Goal: Find specific page/section: Find specific page/section

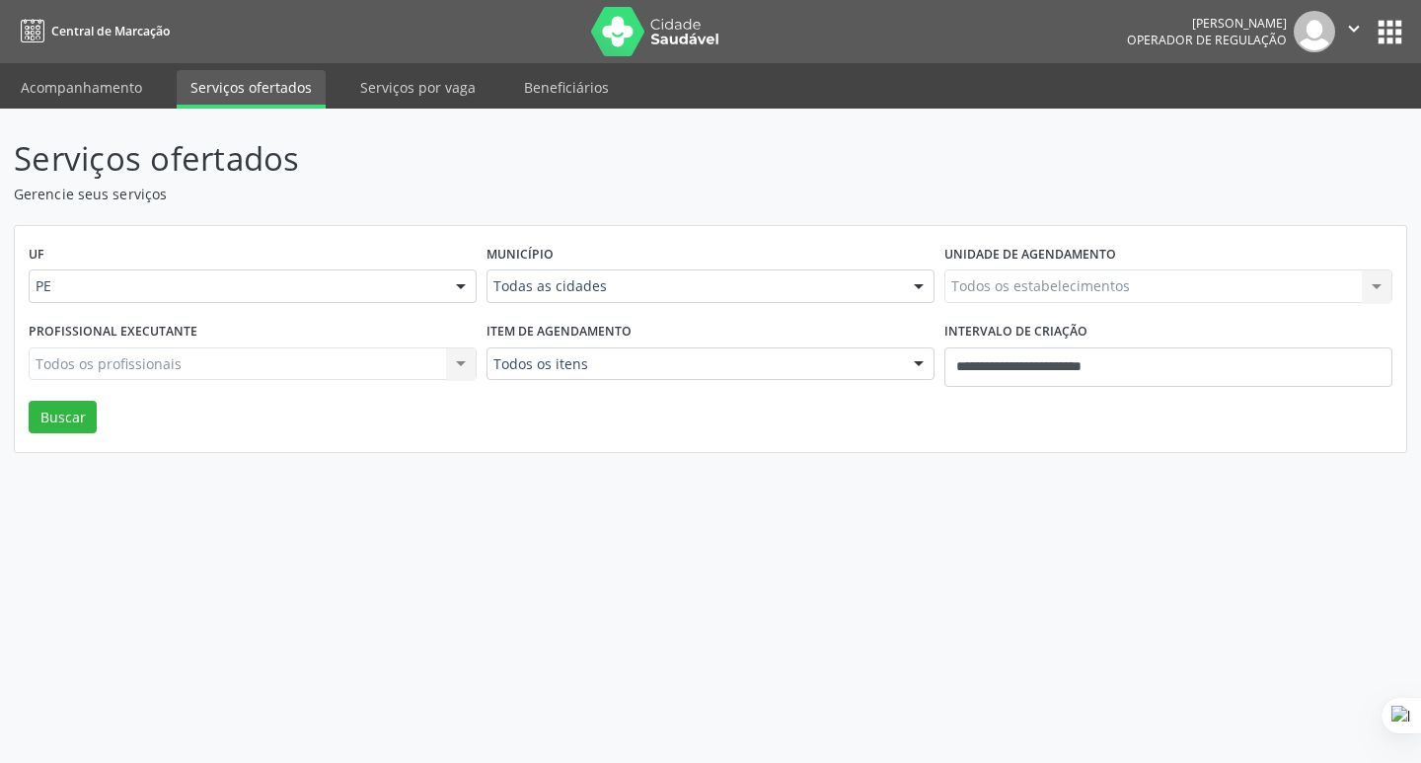
drag, startPoint x: 0, startPoint y: 0, endPoint x: 644, endPoint y: 175, distance: 666.9
click at [644, 175] on p "Serviços ofertados" at bounding box center [501, 158] width 975 height 49
click at [103, 93] on link "Acompanhamento" at bounding box center [81, 87] width 149 height 35
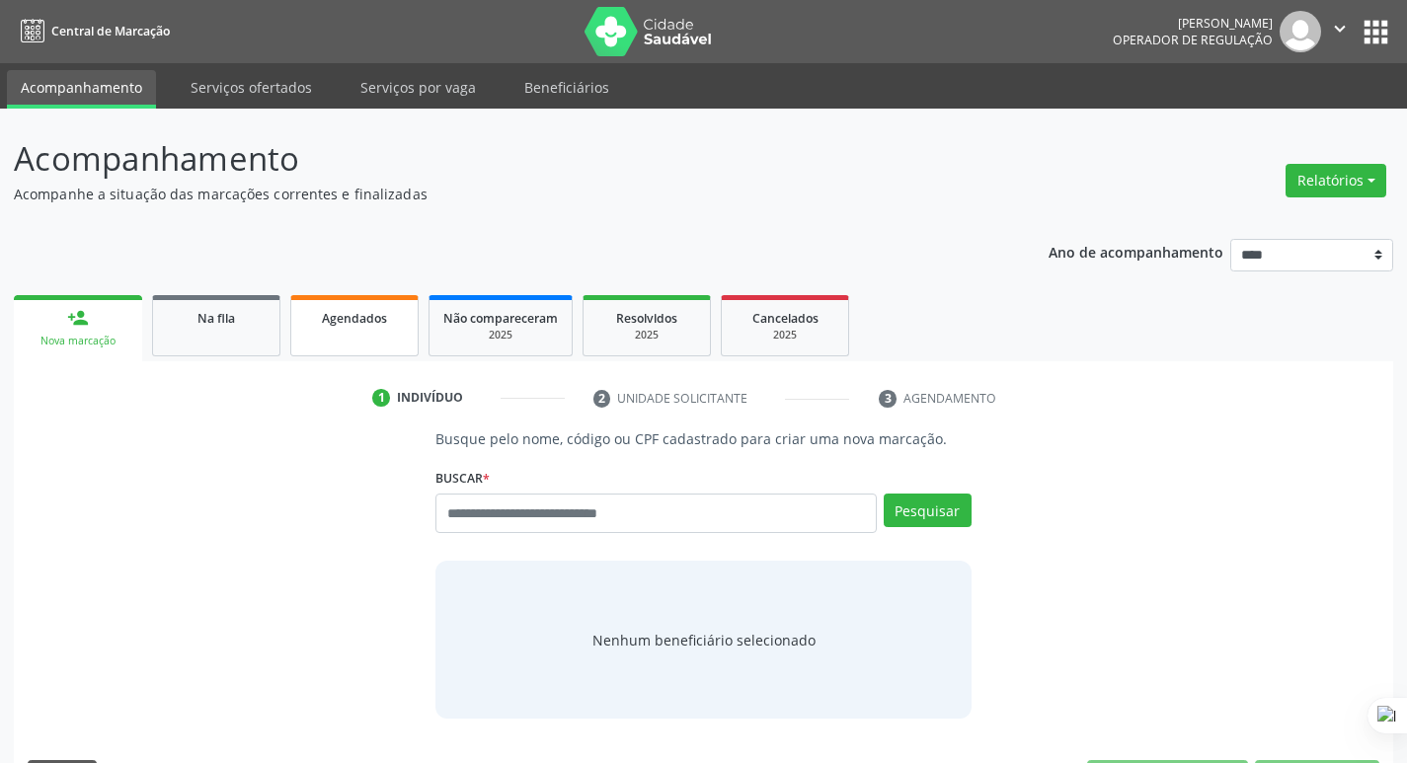
click at [376, 327] on div "Agendados" at bounding box center [354, 317] width 99 height 21
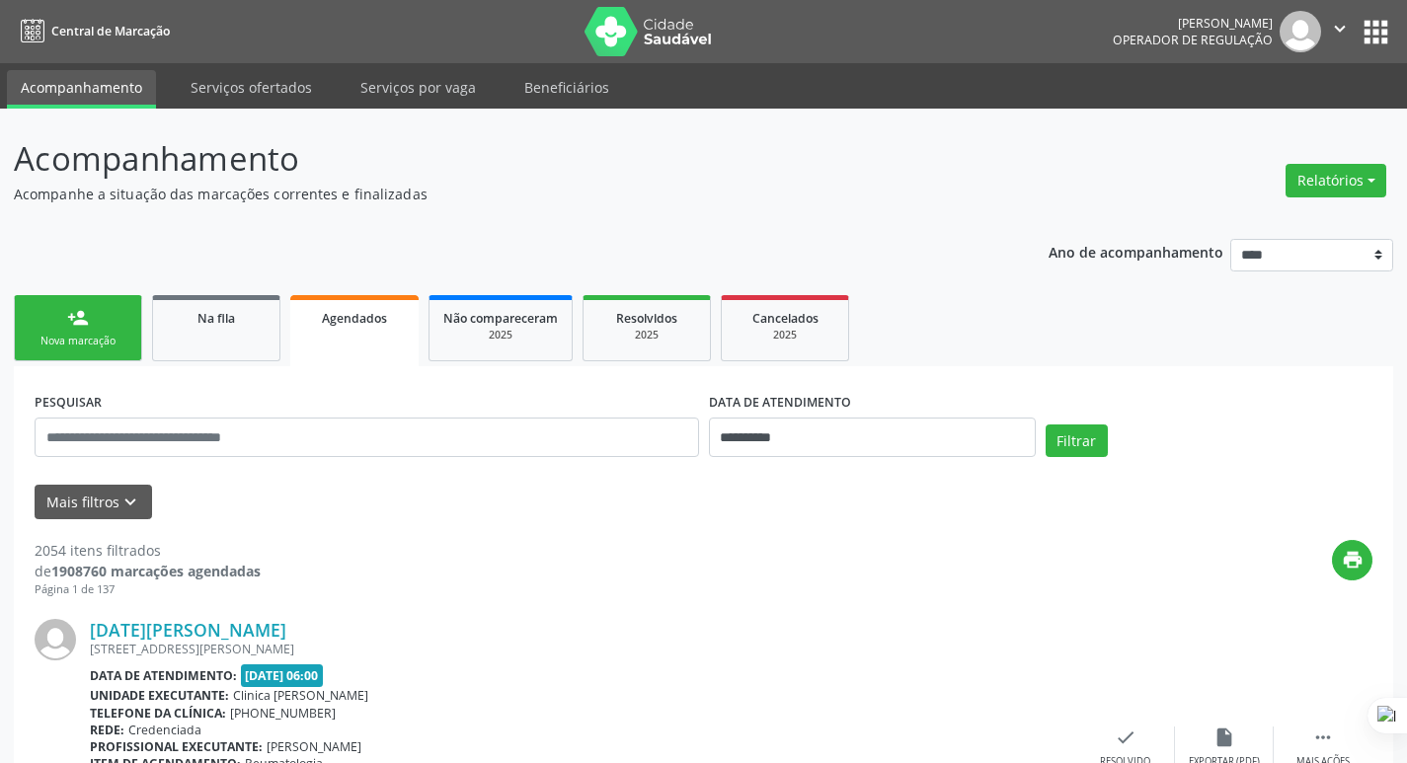
click at [1135, 33] on span "Operador de regulação" at bounding box center [1192, 40] width 160 height 17
